Goal: Navigation & Orientation: Find specific page/section

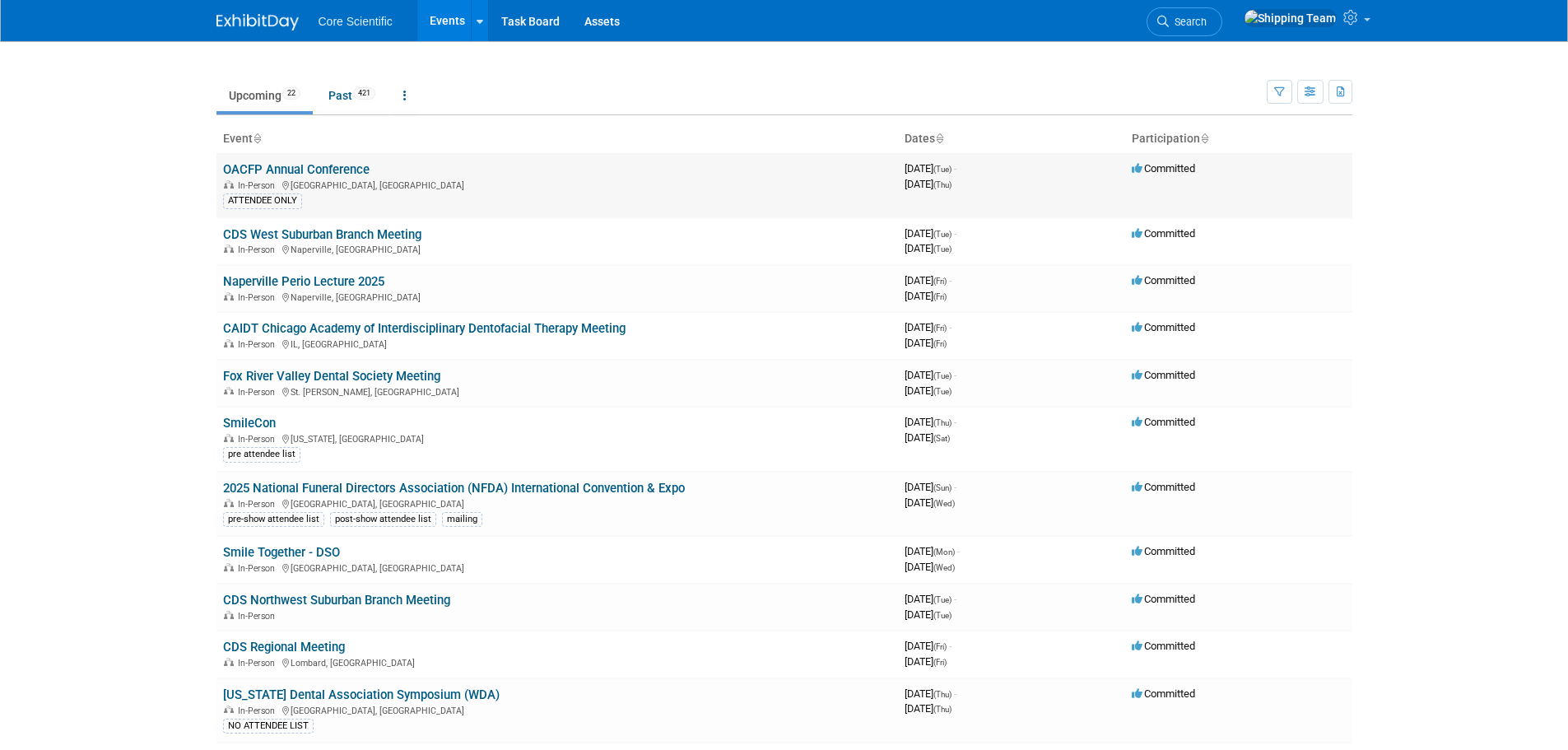
click at [325, 171] on link "OACFP Annual Conference" at bounding box center [296, 170] width 147 height 15
click at [279, 232] on link "CDS West Suburban Branch Meeting" at bounding box center [322, 235] width 198 height 15
click at [251, 418] on link "SmileCon" at bounding box center [249, 423] width 52 height 15
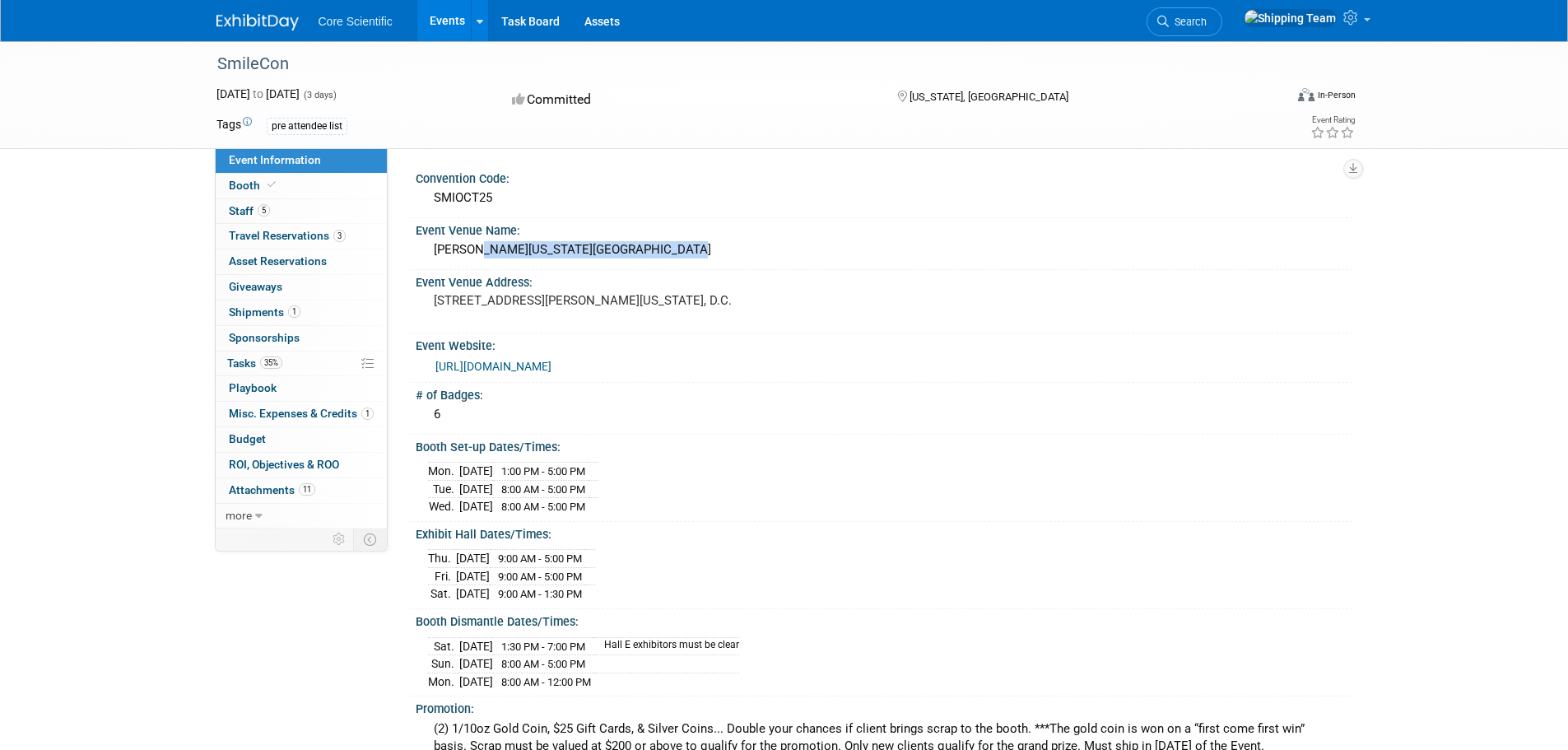
drag, startPoint x: 467, startPoint y: 253, endPoint x: 675, endPoint y: 253, distance: 208.0
click at [675, 253] on div "Walter E. Washington Convention Center" at bounding box center [884, 250] width 912 height 26
click at [268, 22] on img at bounding box center [258, 22] width 83 height 17
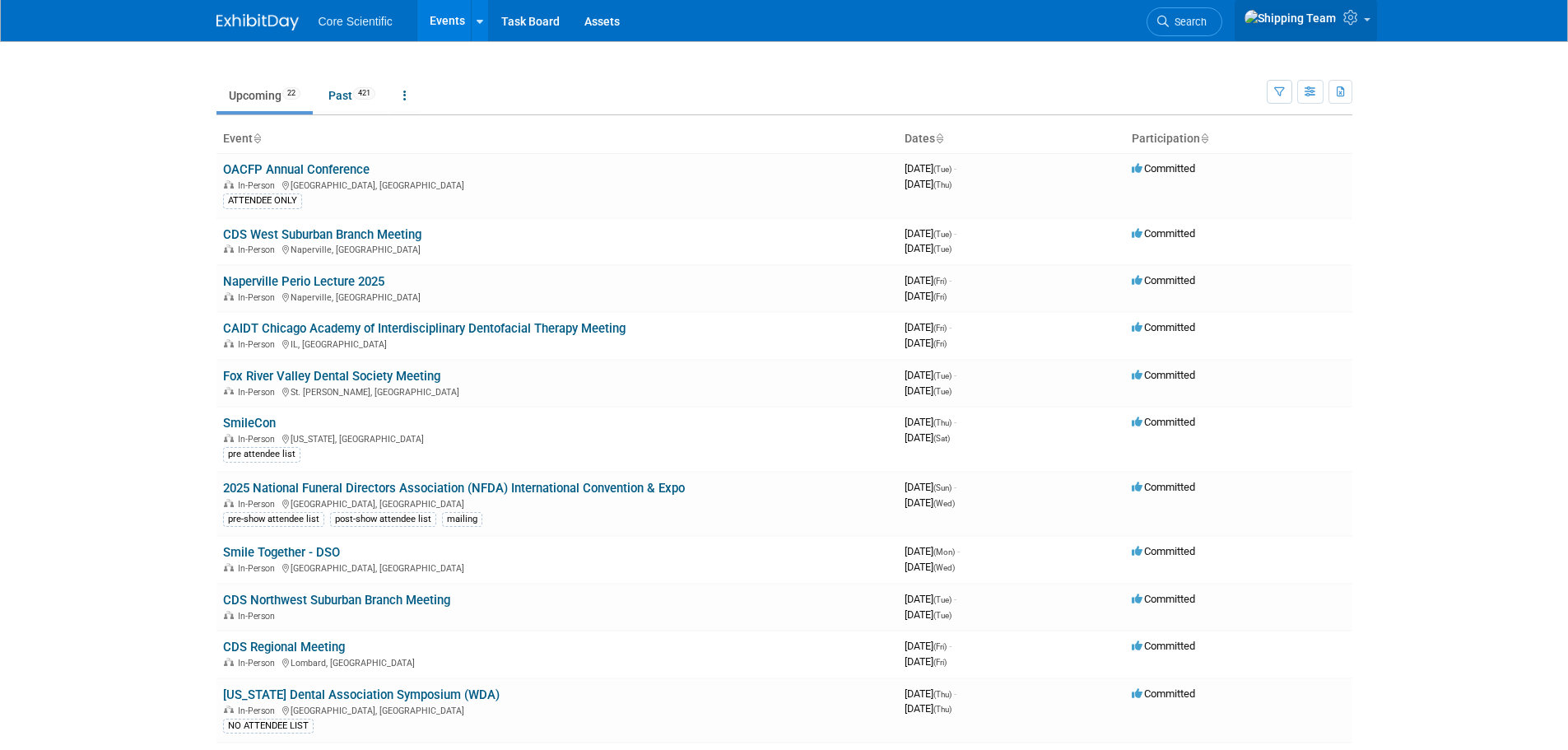
click at [1326, 21] on img at bounding box center [1290, 18] width 93 height 18
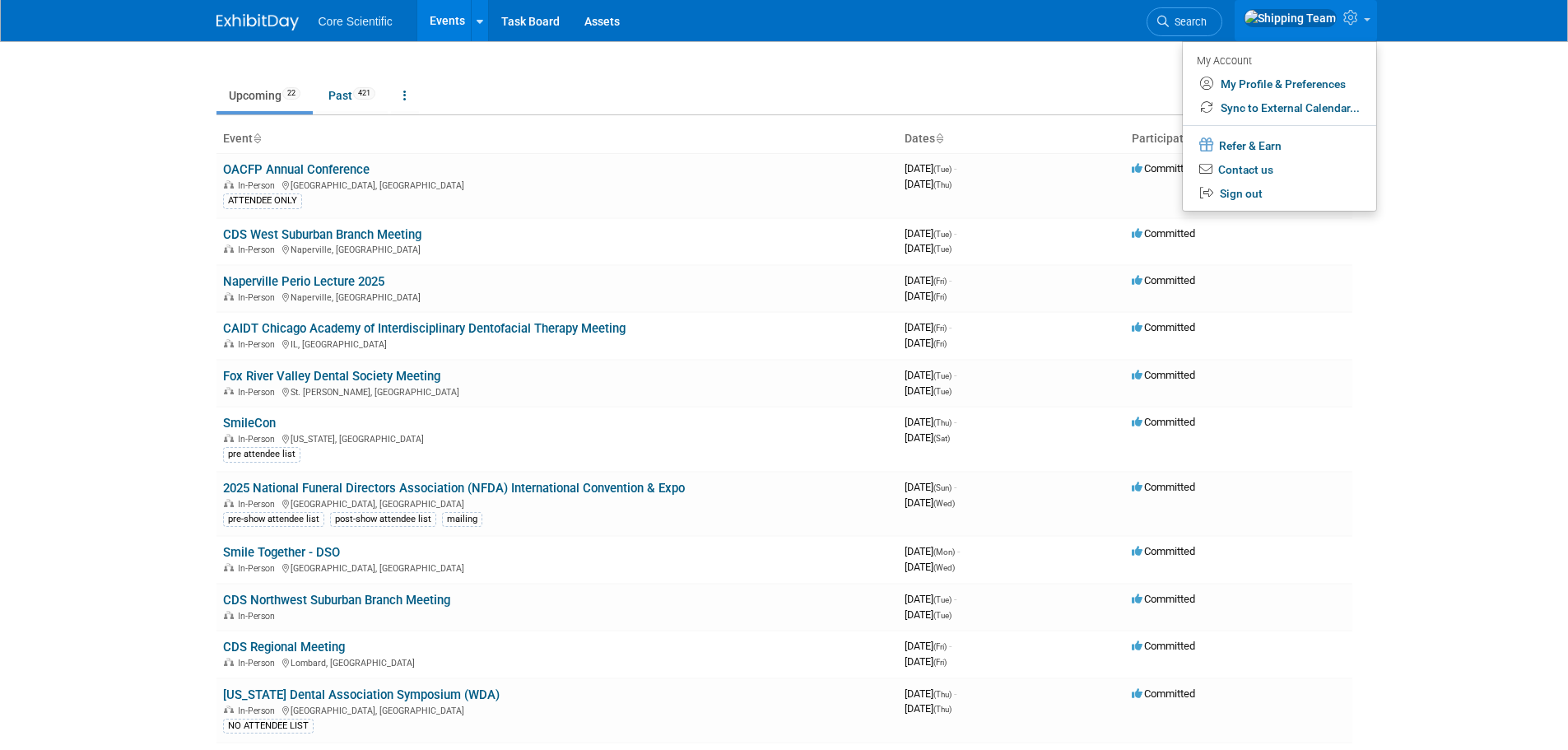
click at [1488, 239] on body "Core Scientific Events Recently Viewed Events: SmileCon Washington, DC Oct 23, …" at bounding box center [784, 375] width 1568 height 750
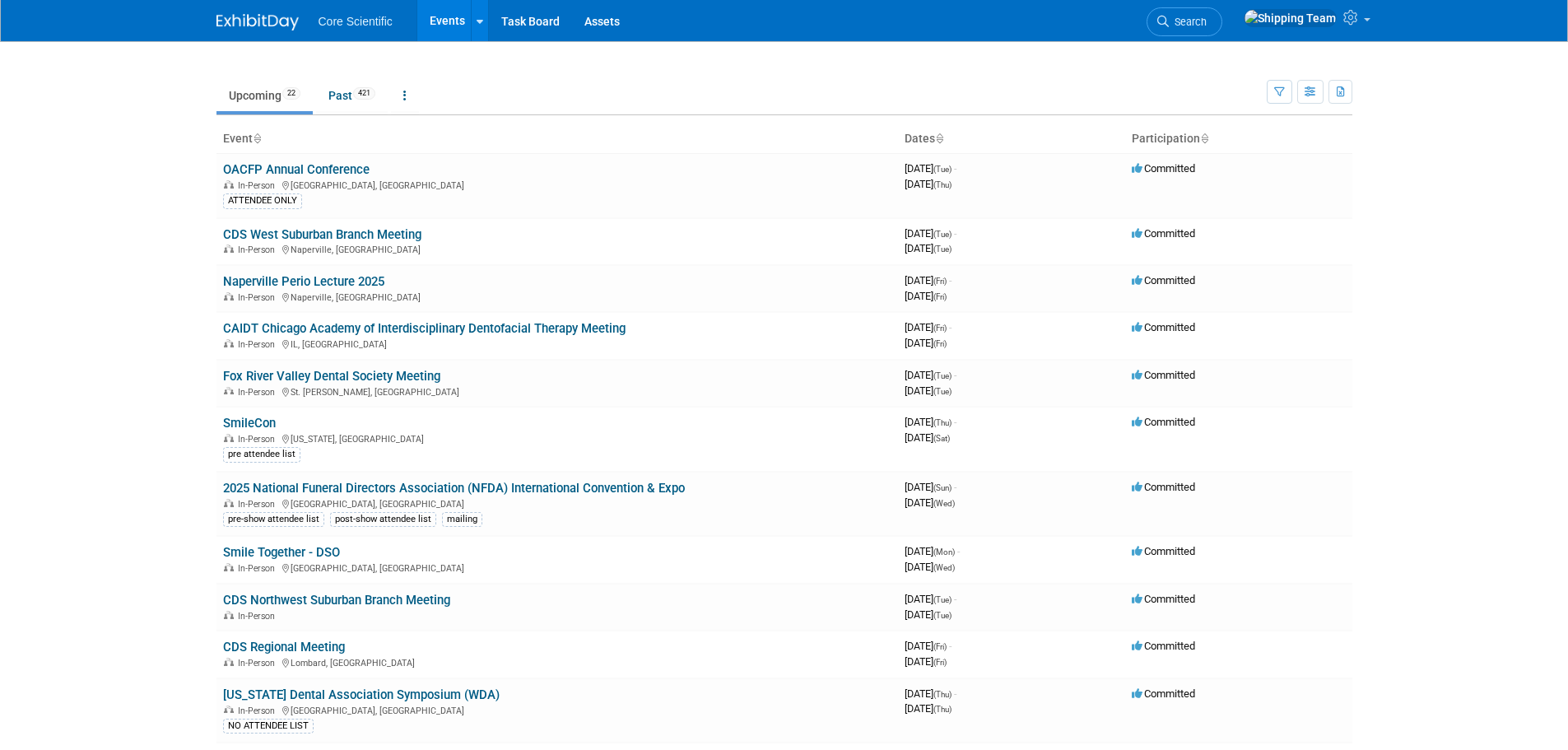
click at [579, 58] on div at bounding box center [784, 51] width 1136 height 21
click at [806, 20] on div "Core Scientific Events Recently Viewed Events: SmileCon Washington, DC Oct 23, …" at bounding box center [784, 21] width 1136 height 41
click at [774, 19] on div "Core Scientific Events Recently Viewed Events: SmileCon Washington, DC Oct 23, …" at bounding box center [784, 21] width 1136 height 41
click at [523, 15] on link "Task Board" at bounding box center [530, 21] width 83 height 41
click at [518, 20] on link "Task Board" at bounding box center [530, 21] width 83 height 41
